Goal: Task Accomplishment & Management: Use online tool/utility

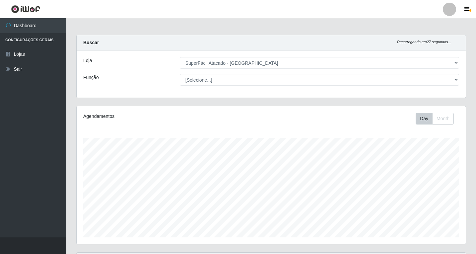
select select "503"
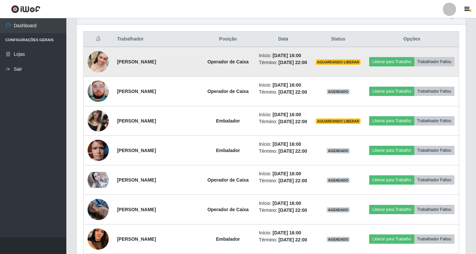
scroll to position [232, 0]
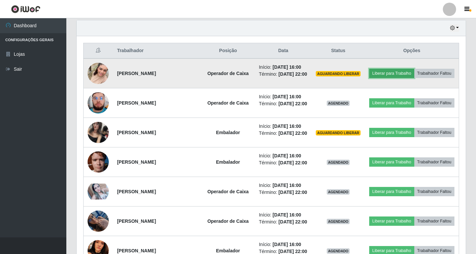
click at [409, 70] on button "Liberar para Trabalho" at bounding box center [391, 73] width 45 height 9
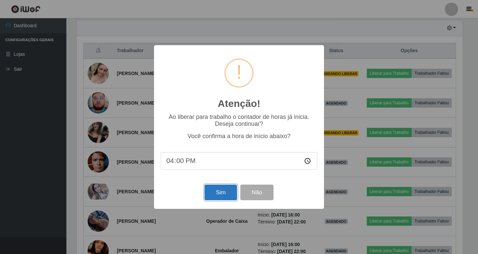
click at [220, 192] on button "Sim" at bounding box center [220, 193] width 32 height 16
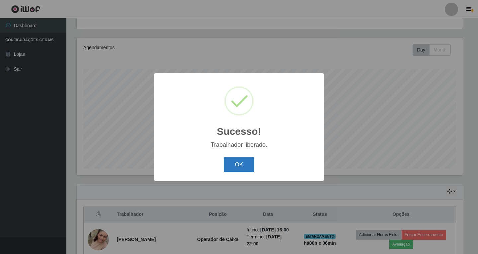
click at [241, 164] on button "OK" at bounding box center [239, 165] width 31 height 16
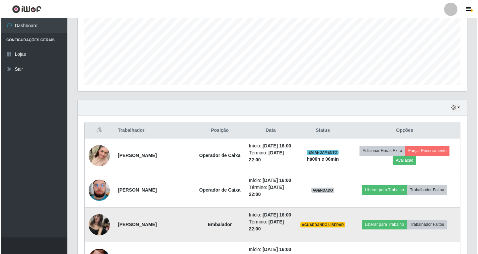
scroll to position [201, 0]
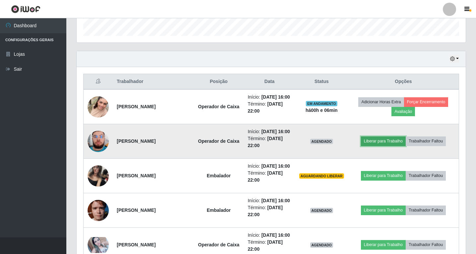
click at [380, 146] on button "Liberar para Trabalho" at bounding box center [383, 140] width 45 height 9
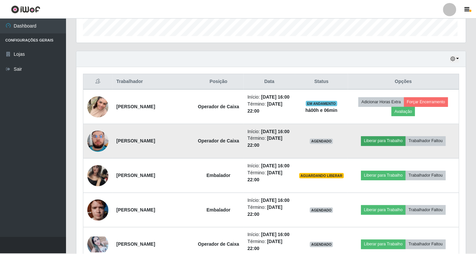
scroll to position [138, 386]
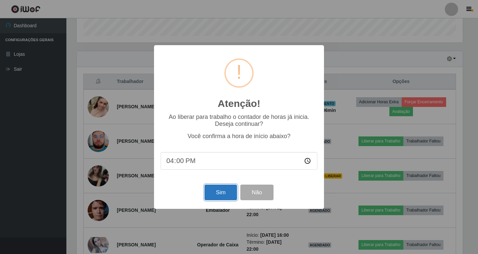
click at [223, 190] on button "Sim" at bounding box center [220, 193] width 32 height 16
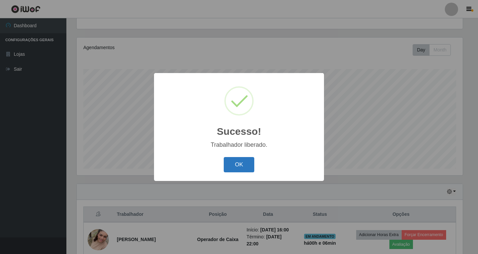
click at [235, 163] on button "OK" at bounding box center [239, 165] width 31 height 16
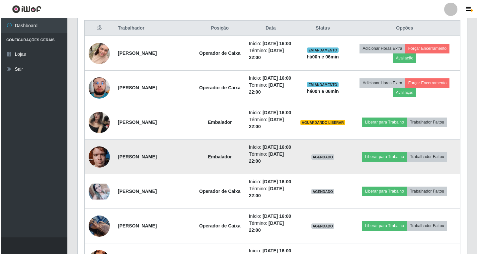
scroll to position [268, 0]
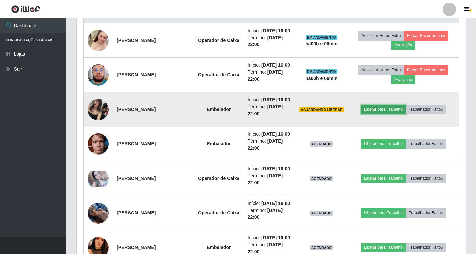
click at [389, 114] on button "Liberar para Trabalho" at bounding box center [383, 109] width 45 height 9
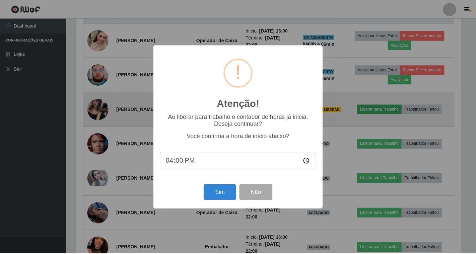
scroll to position [138, 386]
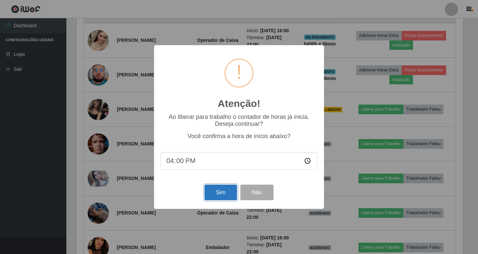
click at [221, 192] on button "Sim" at bounding box center [220, 193] width 32 height 16
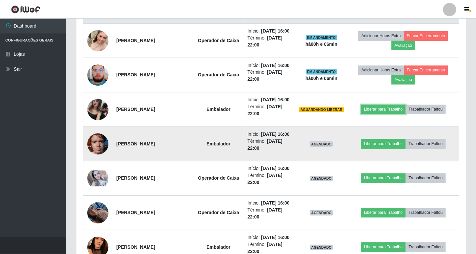
scroll to position [0, 0]
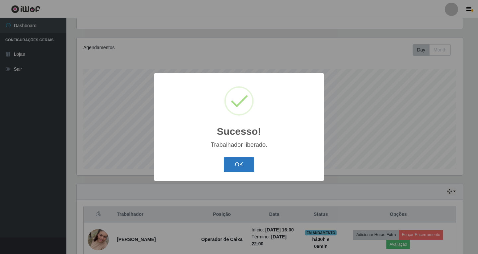
click at [243, 168] on button "OK" at bounding box center [239, 165] width 31 height 16
